Goal: Task Accomplishment & Management: Use online tool/utility

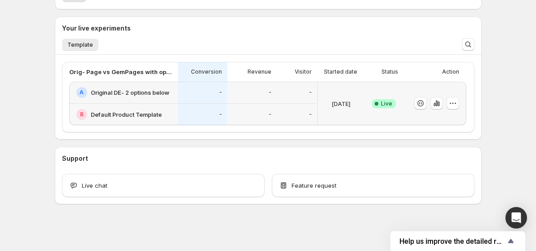
scroll to position [190, 0]
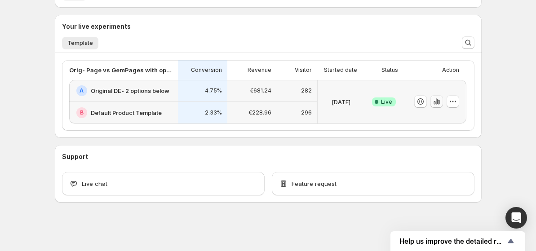
click at [435, 104] on icon "button" at bounding box center [435, 103] width 2 height 4
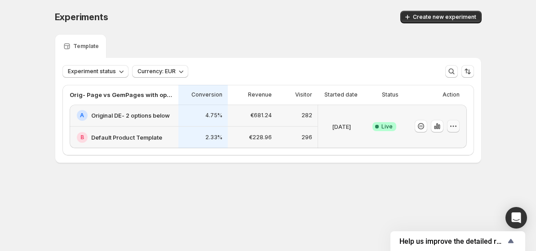
click at [453, 130] on icon "button" at bounding box center [453, 126] width 9 height 9
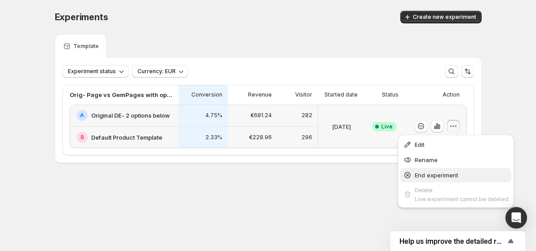
click at [437, 174] on span "End experiment" at bounding box center [437, 175] width 44 height 7
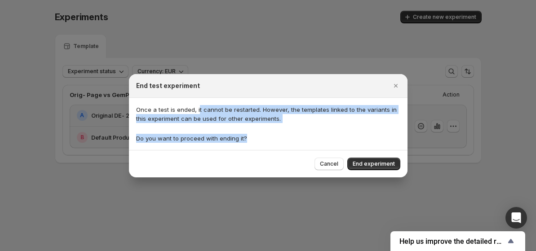
drag, startPoint x: 198, startPoint y: 111, endPoint x: 310, endPoint y: 134, distance: 114.3
click at [310, 134] on div "Once a test is ended, it cannot be restarted. However, the templates linked to …" at bounding box center [268, 124] width 264 height 38
click at [368, 167] on button "End experiment" at bounding box center [374, 164] width 53 height 13
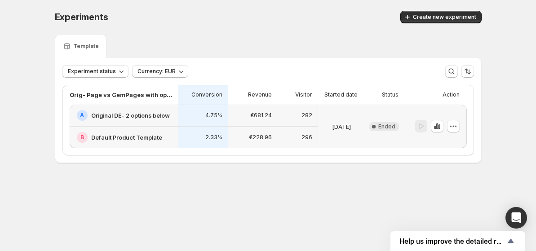
click at [368, 167] on div "Experiments. This page is ready Experiments Create new experiment Template Expe…" at bounding box center [268, 106] width 449 height 212
